Goal: Contribute content

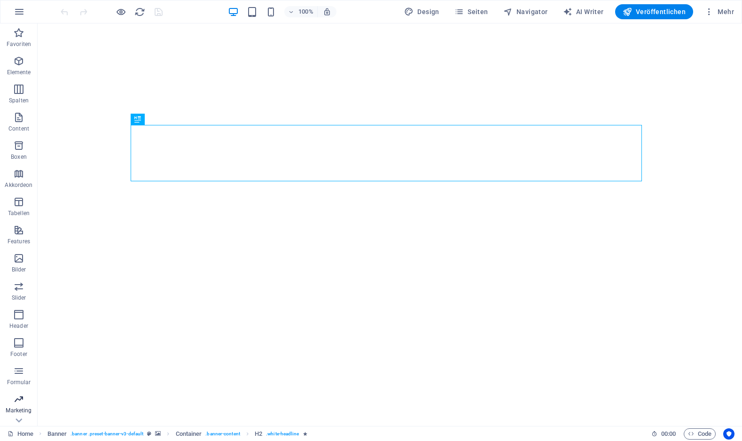
click at [17, 399] on icon "button" at bounding box center [18, 399] width 11 height 11
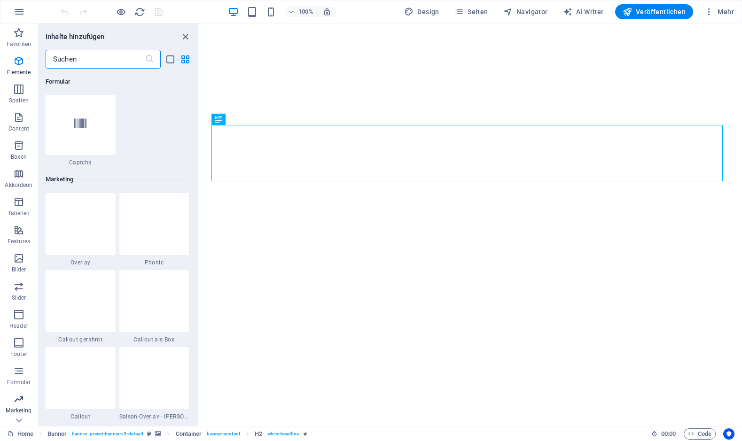
scroll to position [7656, 0]
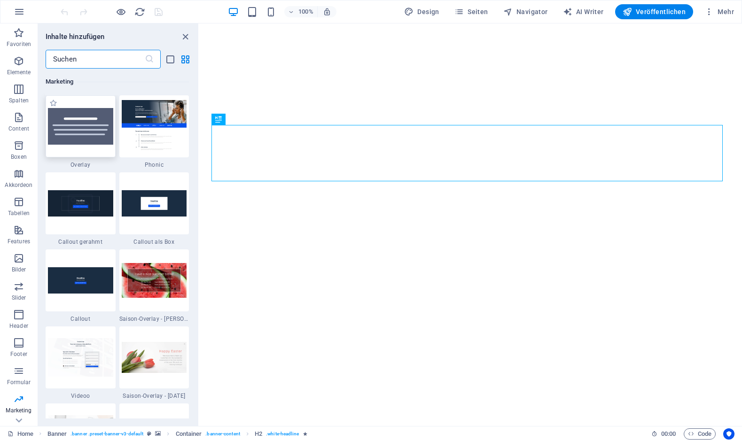
click at [86, 131] on img at bounding box center [80, 126] width 65 height 37
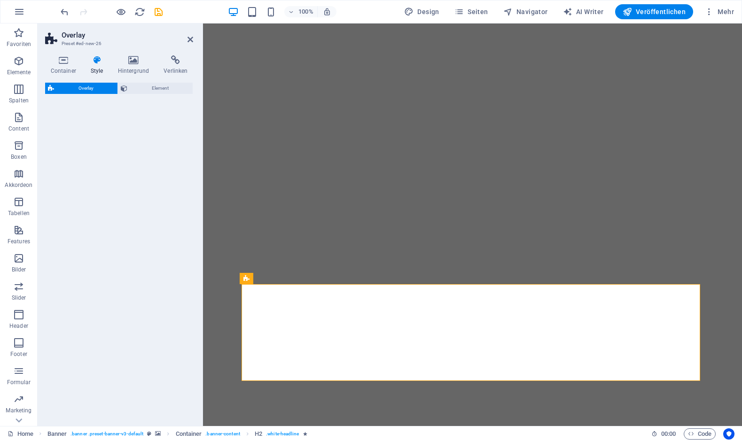
select select "rem"
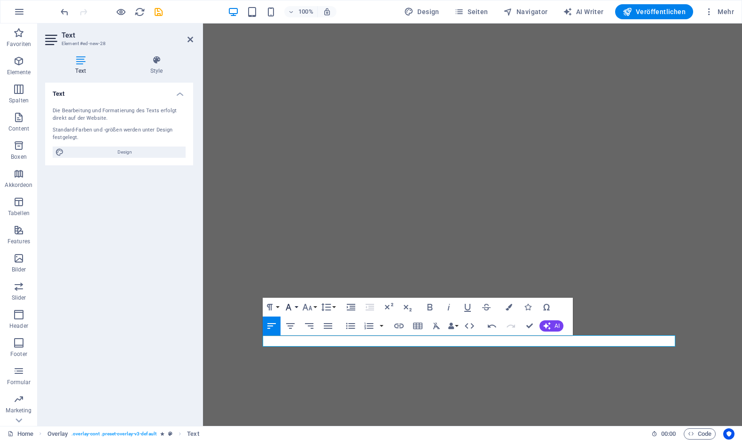
click at [295, 306] on button "Font Family" at bounding box center [291, 307] width 18 height 19
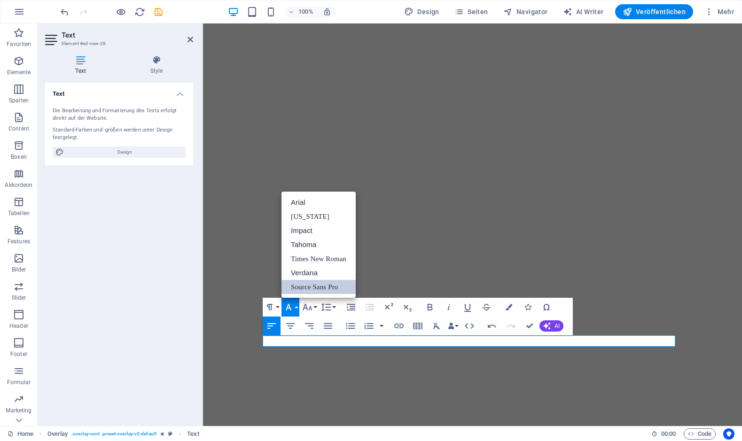
scroll to position [0, 0]
click at [295, 306] on button "Font Family" at bounding box center [291, 307] width 18 height 19
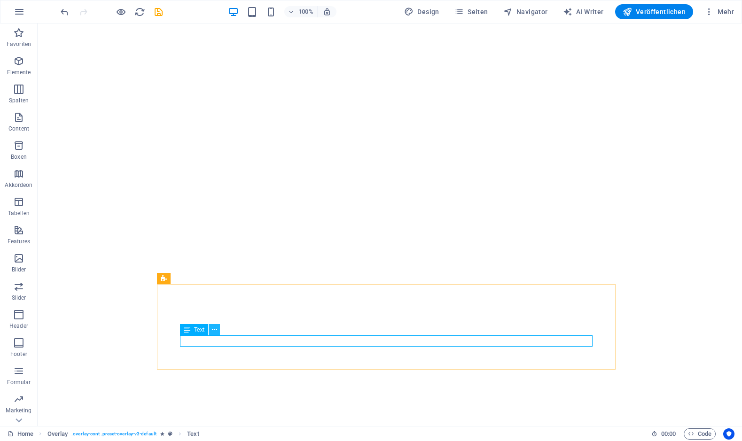
click at [214, 330] on icon at bounding box center [214, 330] width 5 height 10
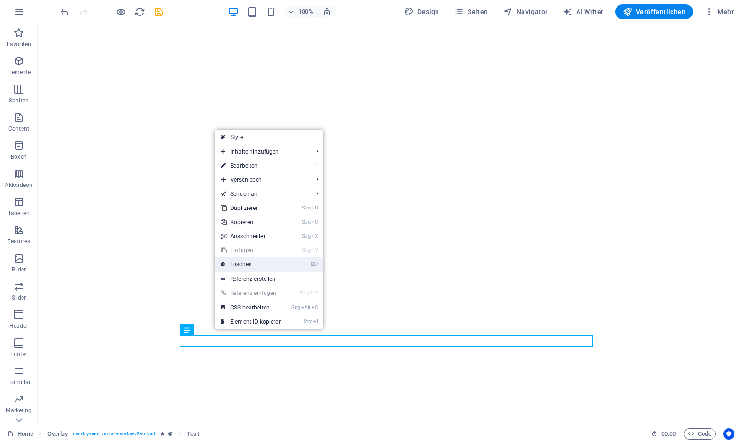
click at [236, 265] on link "⌦ Löschen" at bounding box center [251, 265] width 72 height 14
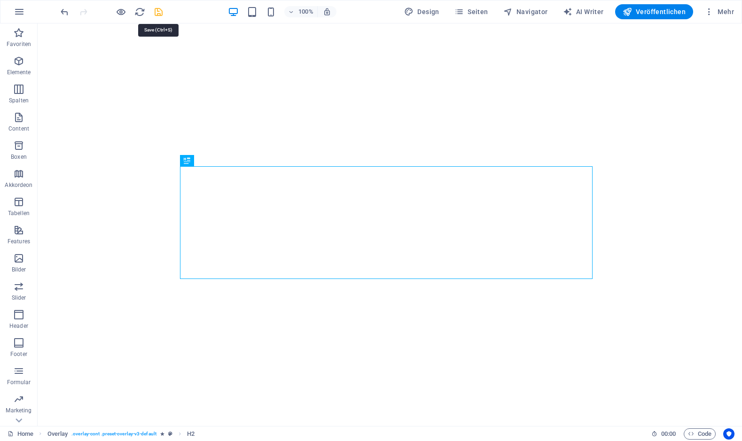
click at [160, 12] on icon "save" at bounding box center [158, 12] width 11 height 11
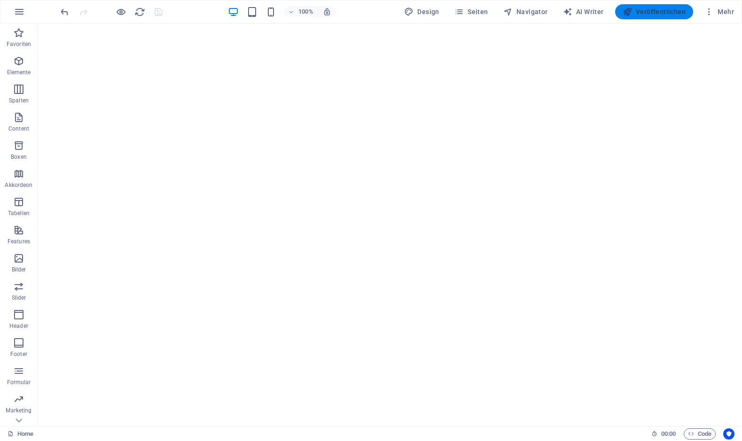
click at [666, 10] on span "Veröffentlichen" at bounding box center [654, 11] width 63 height 9
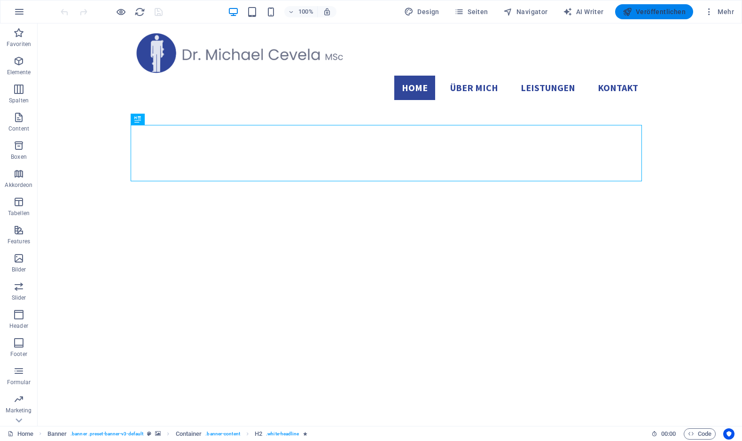
click at [660, 9] on span "Veröffentlichen" at bounding box center [654, 11] width 63 height 9
